Goal: Task Accomplishment & Management: Manage account settings

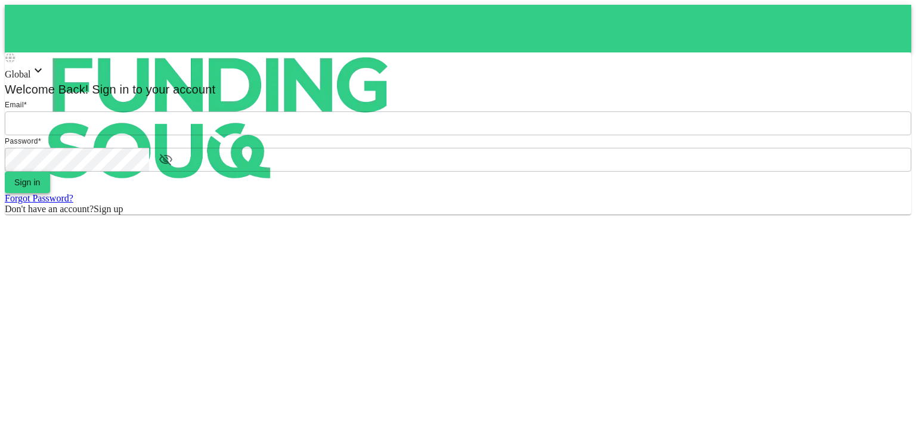
type input "[EMAIL_ADDRESS][DOMAIN_NAME]"
click at [50, 193] on button "Sign in" at bounding box center [27, 182] width 45 height 21
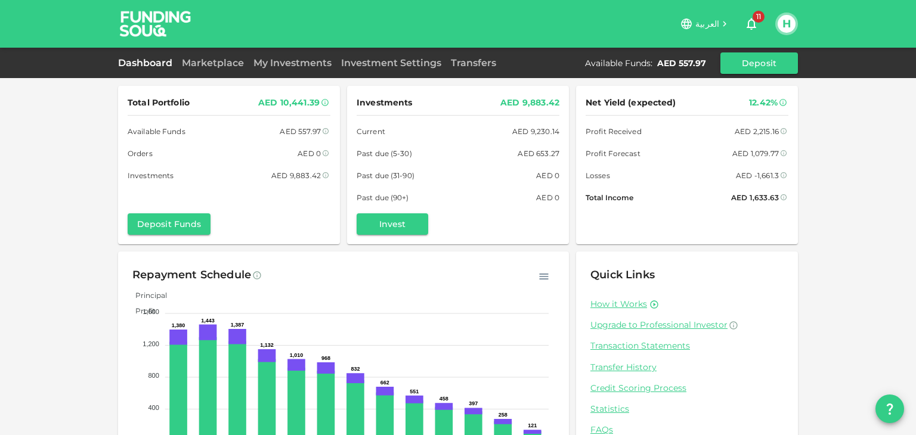
click at [216, 56] on div "Marketplace" at bounding box center [213, 63] width 72 height 14
click at [215, 59] on link "Marketplace" at bounding box center [213, 62] width 72 height 11
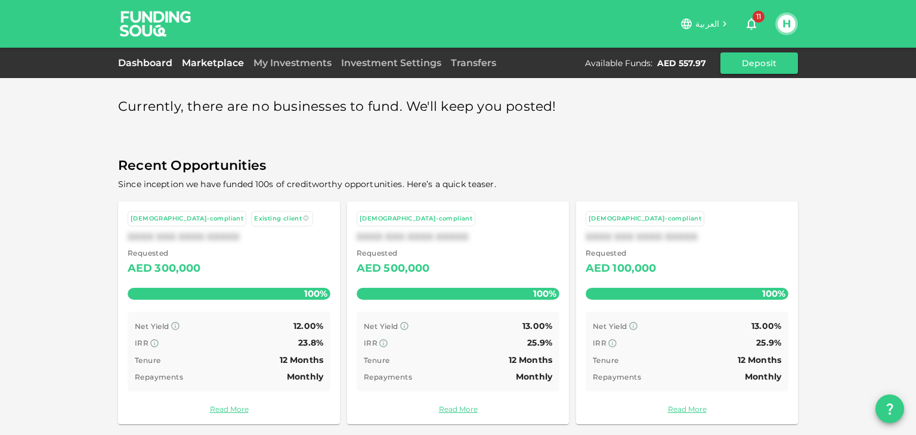
click at [153, 60] on link "Dashboard" at bounding box center [147, 62] width 59 height 11
